Goal: Task Accomplishment & Management: Manage account settings

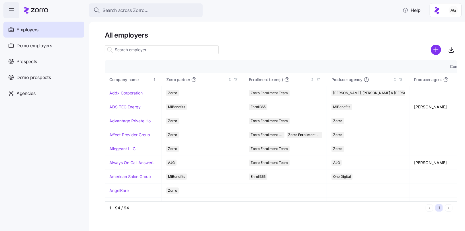
click at [138, 7] on span "Search across Zorro..." at bounding box center [125, 10] width 46 height 7
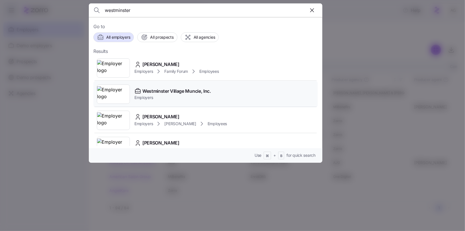
type input "westminster"
click at [158, 84] on div "Westminster Village Muncie, Inc. Employers" at bounding box center [205, 94] width 224 height 26
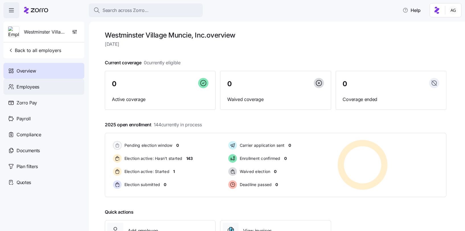
click at [47, 85] on div "Employees" at bounding box center [43, 87] width 81 height 16
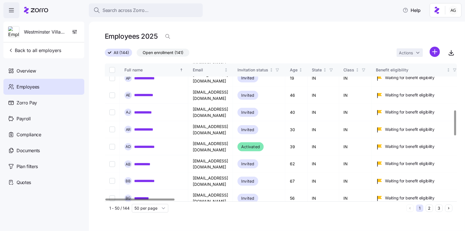
scroll to position [252, 0]
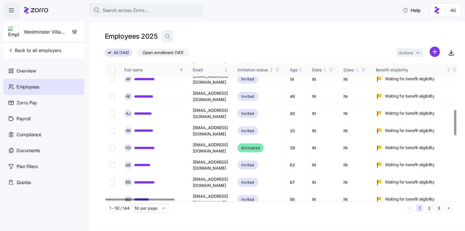
click at [169, 36] on icon "button" at bounding box center [168, 37] width 6 height 6
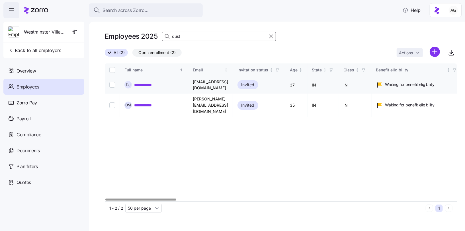
type input "dust"
click at [153, 82] on link "**********" at bounding box center [146, 85] width 24 height 6
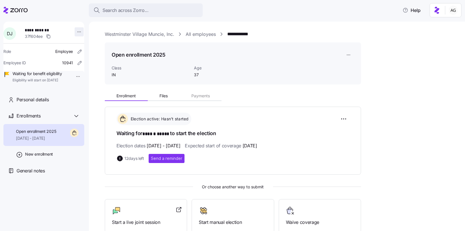
click at [77, 34] on html "**********" at bounding box center [232, 114] width 465 height 228
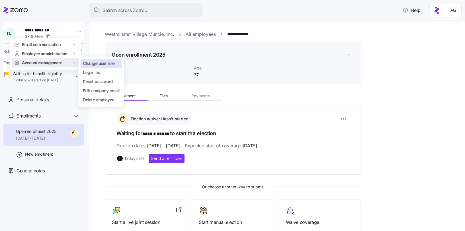
click at [89, 65] on div "Change user role" at bounding box center [99, 63] width 32 height 6
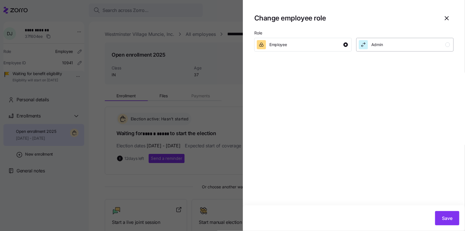
click at [375, 41] on div "Admin" at bounding box center [377, 44] width 12 height 9
click at [444, 218] on span "Save" at bounding box center [447, 218] width 11 height 7
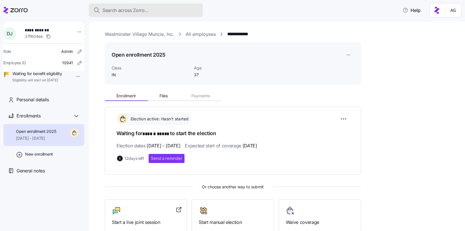
click at [125, 11] on span "Search across Zorro..." at bounding box center [125, 10] width 46 height 7
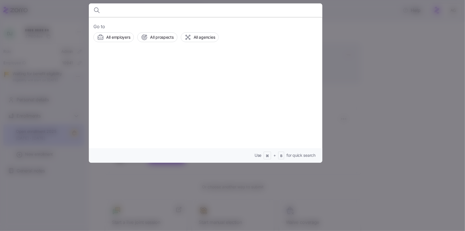
click at [349, 13] on div at bounding box center [232, 115] width 465 height 231
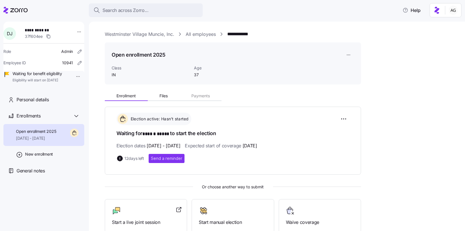
click at [190, 35] on link "All employees" at bounding box center [201, 34] width 30 height 7
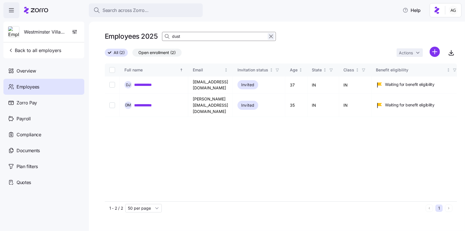
click at [270, 36] on icon "button" at bounding box center [270, 36] width 3 height 3
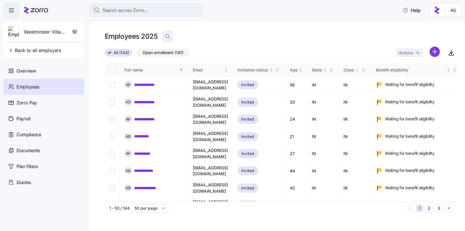
click at [169, 37] on icon "button" at bounding box center [168, 37] width 6 height 6
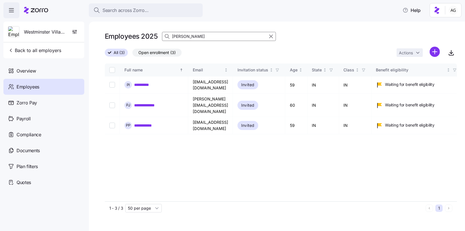
type input "[PERSON_NAME]"
